Goal: Information Seeking & Learning: Learn about a topic

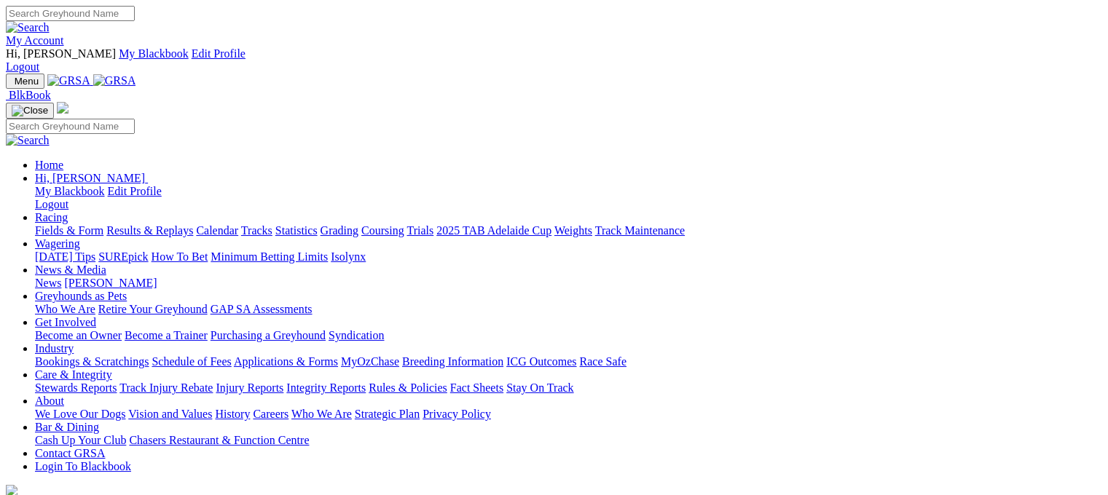
click at [68, 211] on link "Racing" at bounding box center [51, 217] width 33 height 12
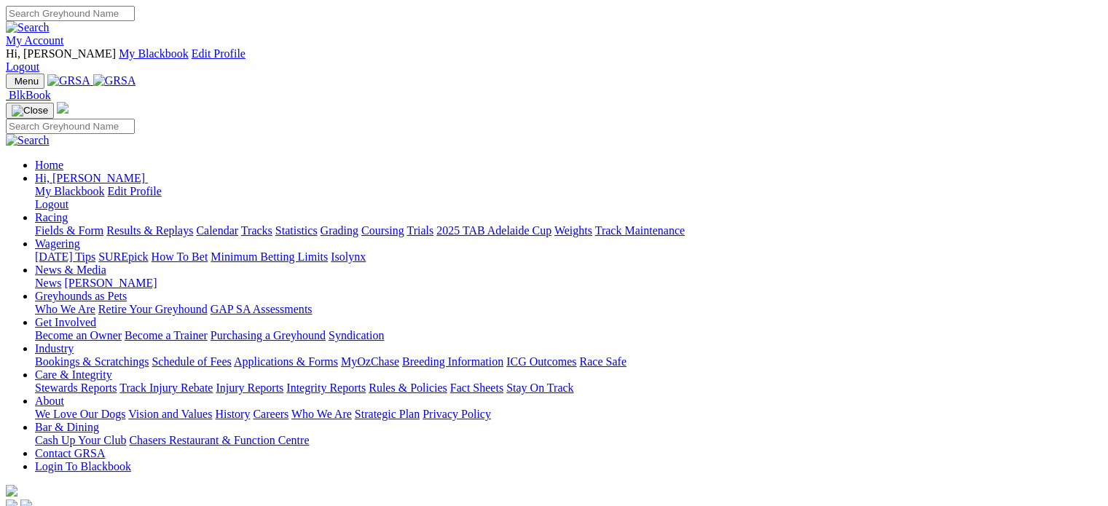
click at [68, 211] on link "Racing" at bounding box center [51, 217] width 33 height 12
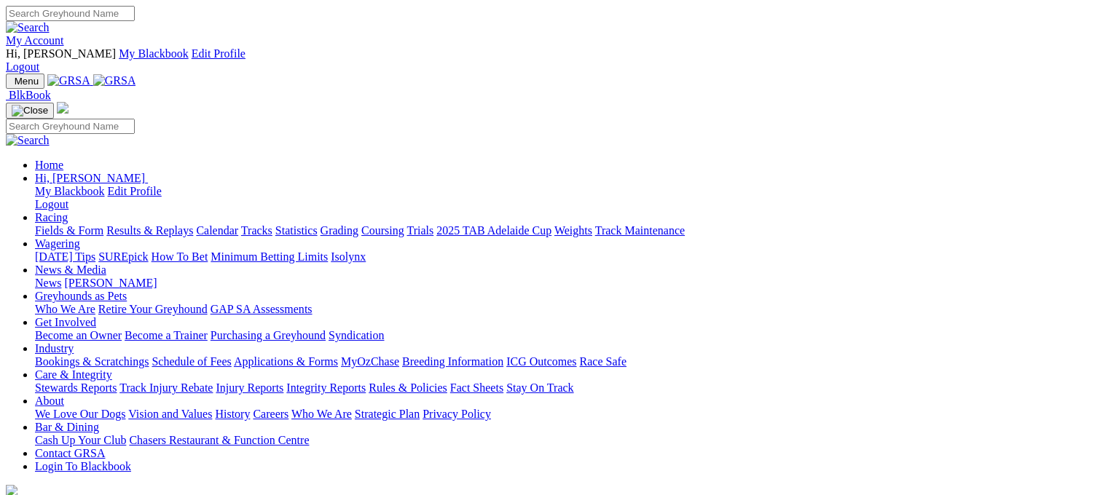
click at [55, 224] on link "Fields & Form" at bounding box center [69, 230] width 68 height 12
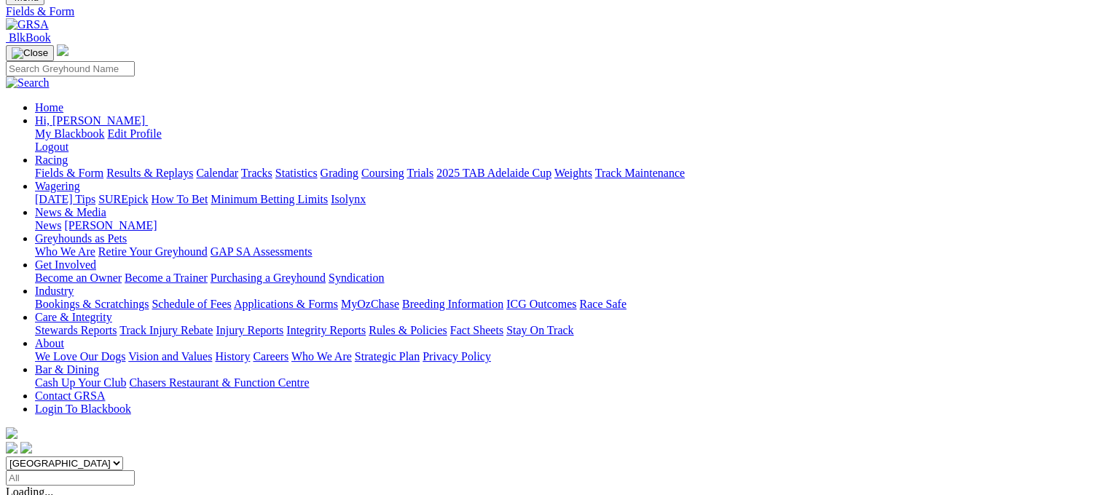
scroll to position [146, 0]
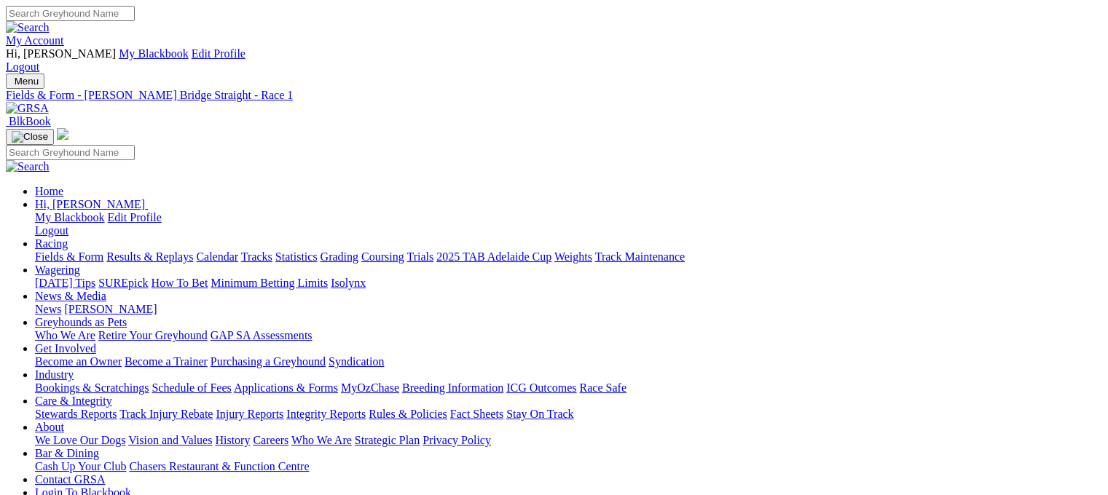
click at [50, 251] on link "Fields & Form" at bounding box center [69, 257] width 68 height 12
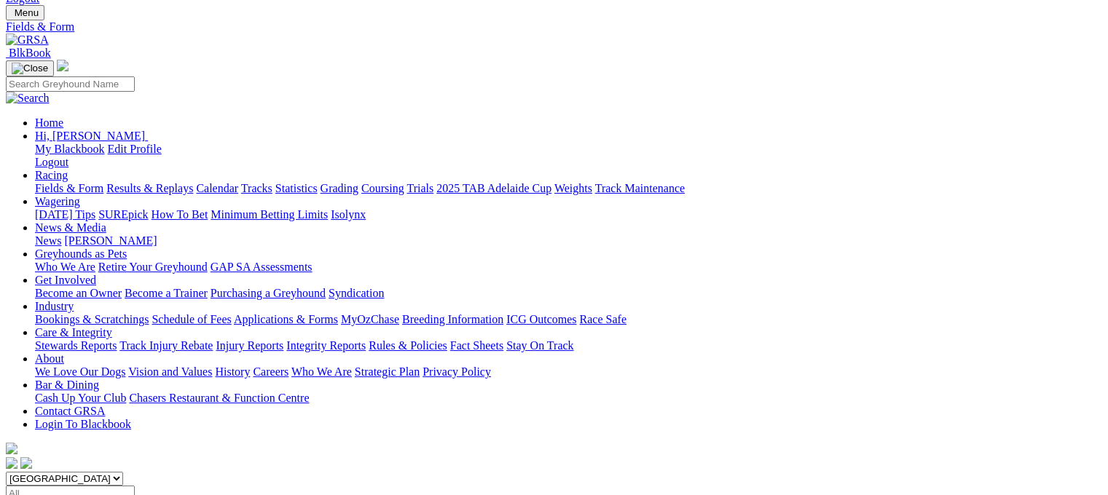
scroll to position [219, 0]
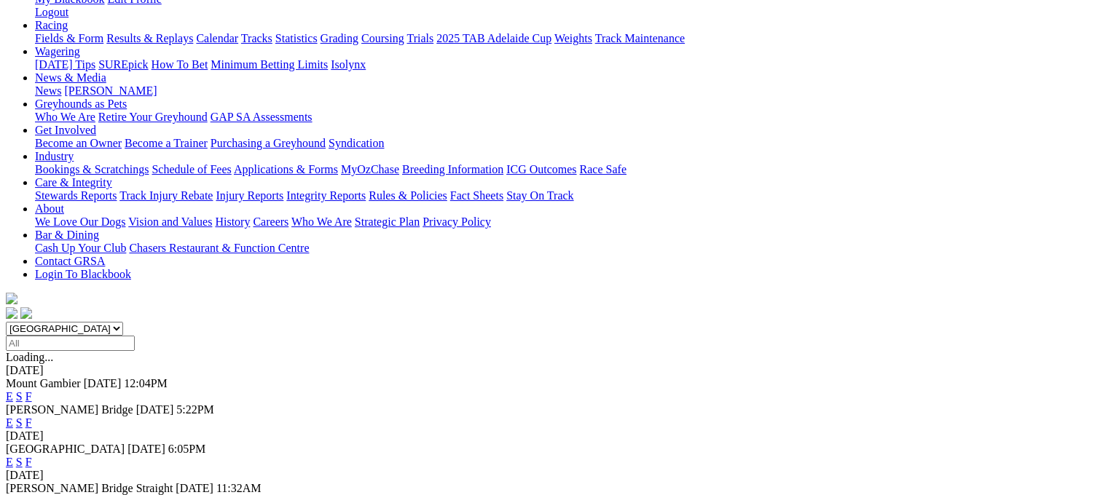
click at [23, 495] on link "S" at bounding box center [19, 501] width 7 height 12
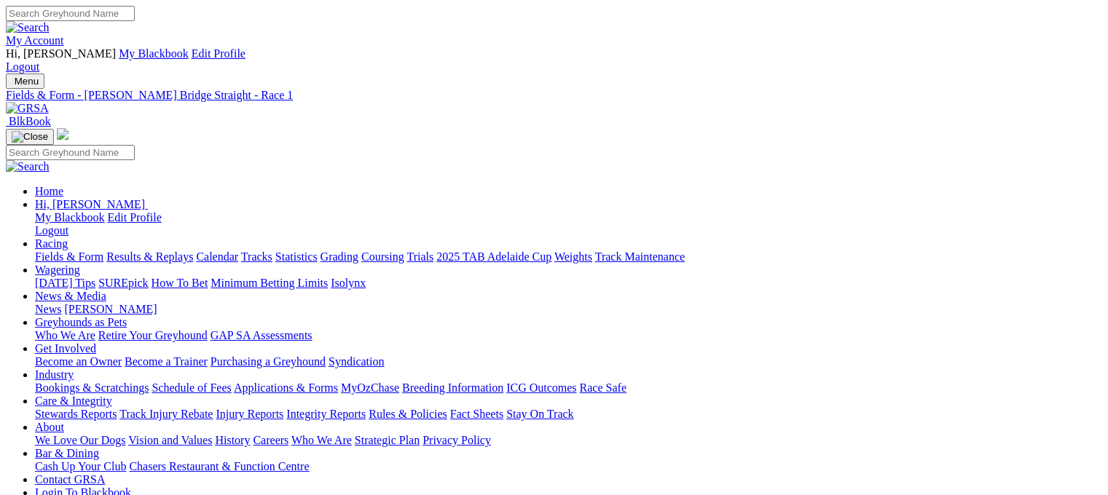
click at [53, 251] on link "Fields & Form" at bounding box center [69, 257] width 68 height 12
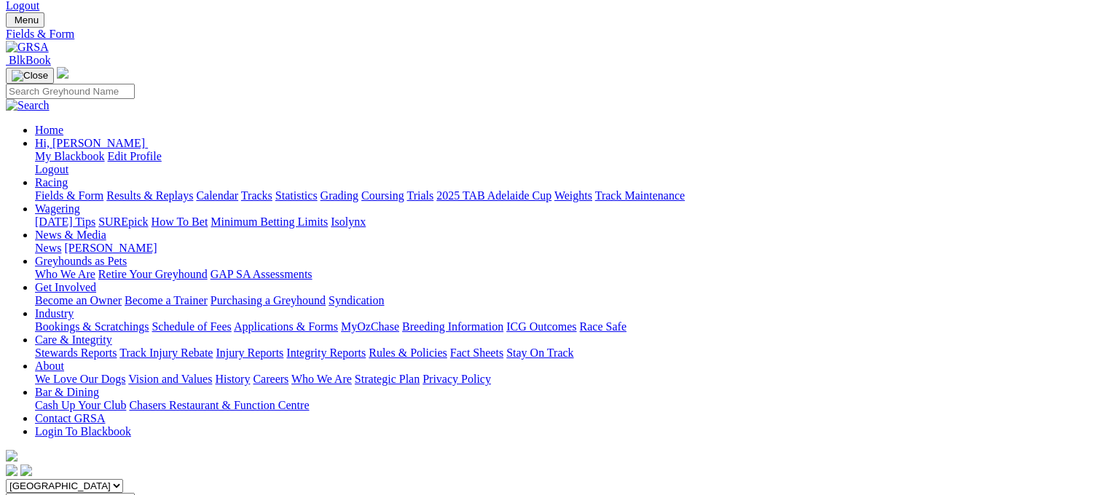
scroll to position [146, 0]
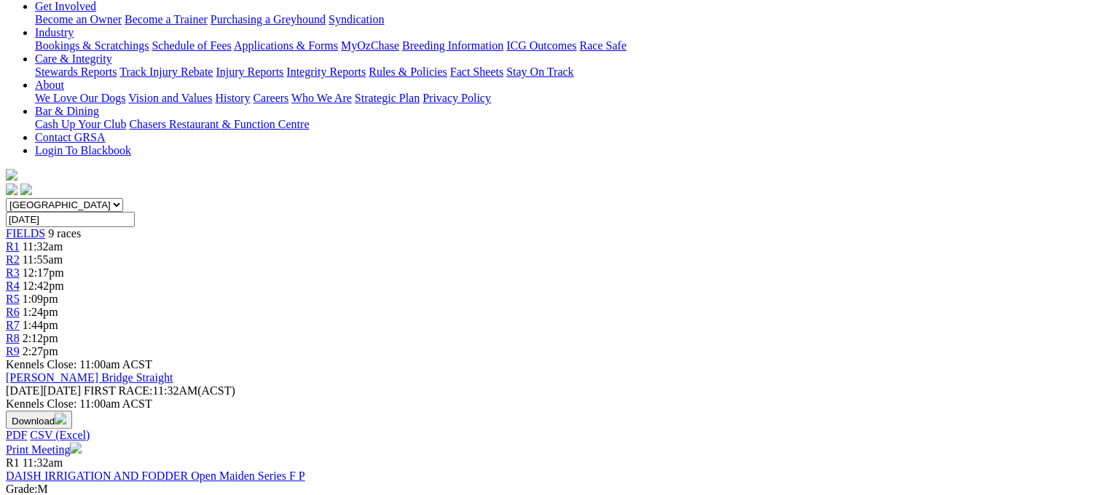
scroll to position [364, 0]
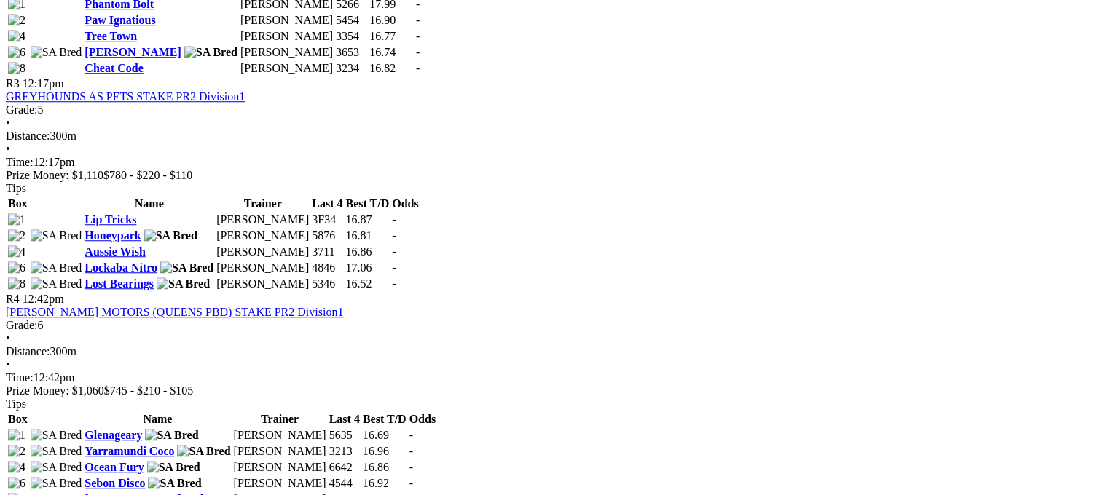
scroll to position [1166, 0]
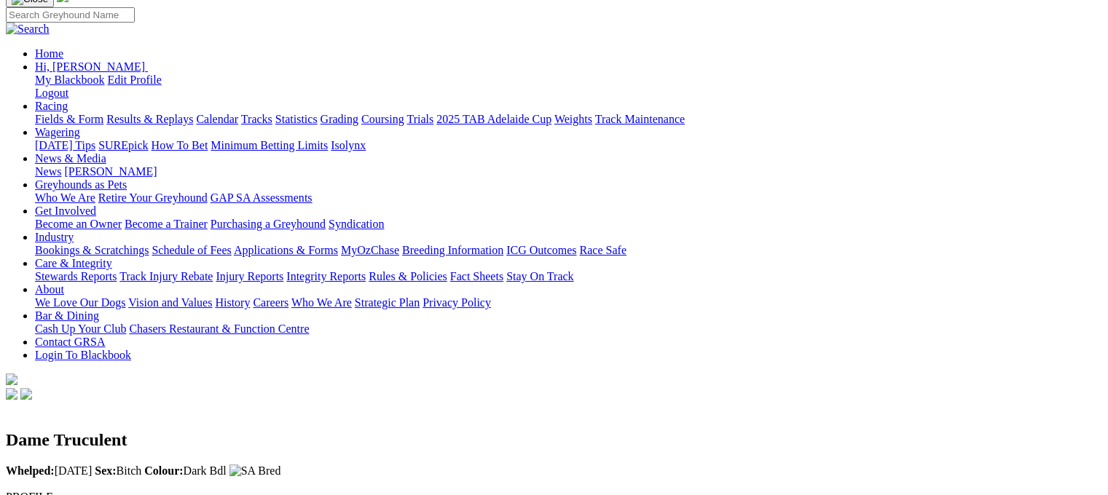
scroll to position [146, 0]
